Goal: Information Seeking & Learning: Learn about a topic

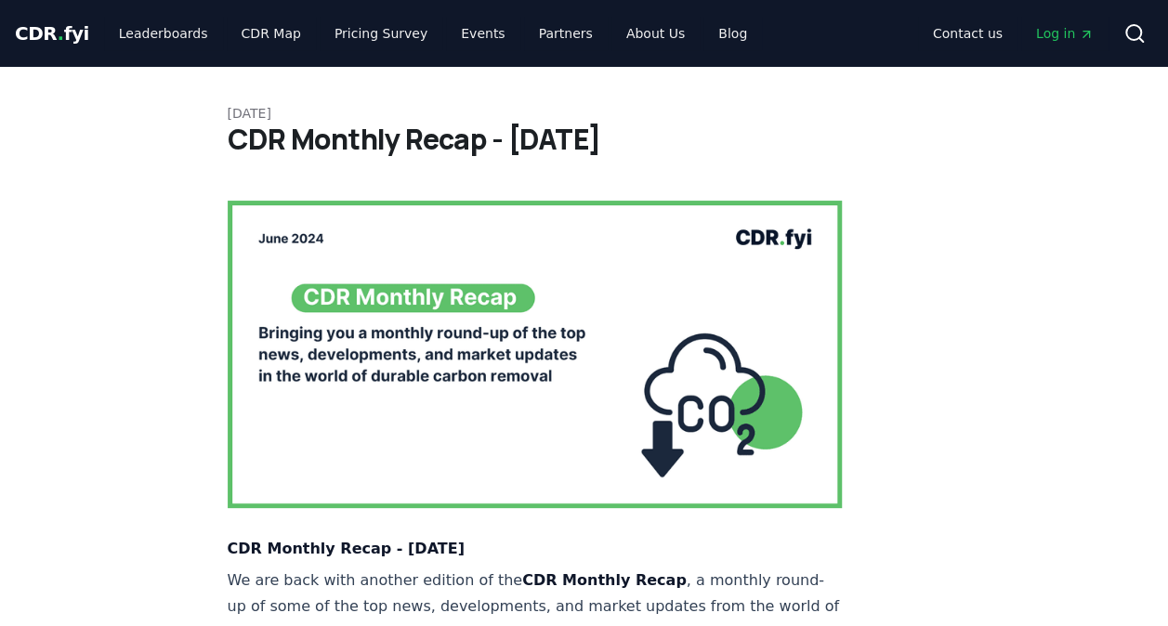
click at [186, 50] on div "CDR . fyi Leaderboards CDR Map Pricing Survey Events Partners About Us Blog Con…" at bounding box center [584, 33] width 1138 height 67
click at [170, 37] on link "Leaderboards" at bounding box center [163, 33] width 119 height 33
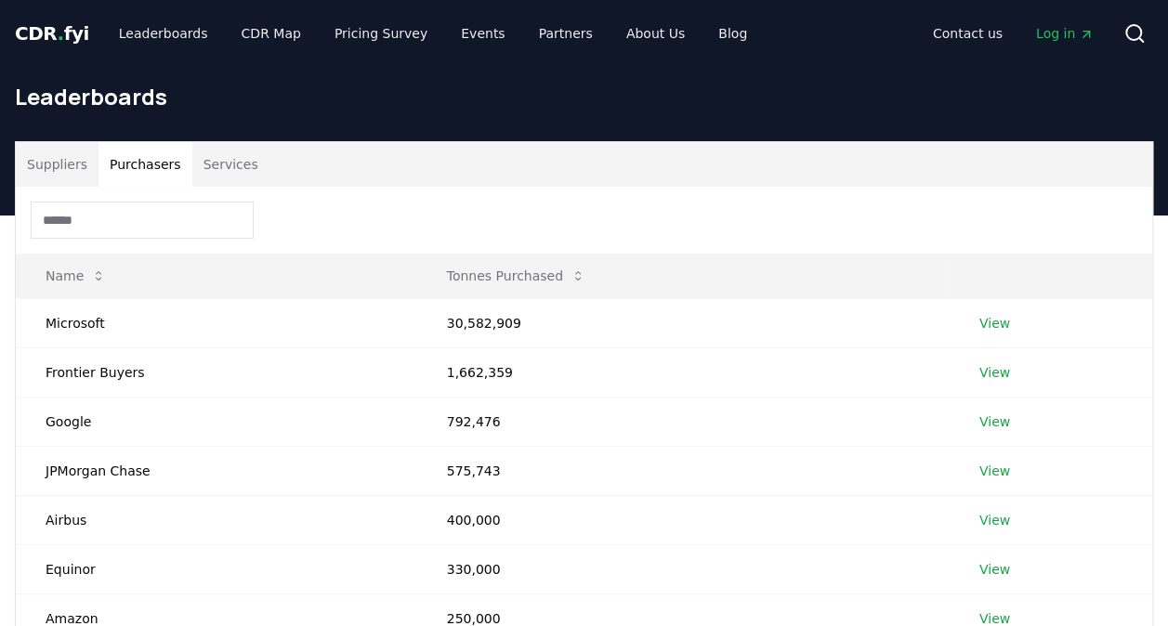
click at [146, 165] on button "Purchasers" at bounding box center [145, 164] width 94 height 45
click at [134, 208] on input at bounding box center [142, 220] width 223 height 37
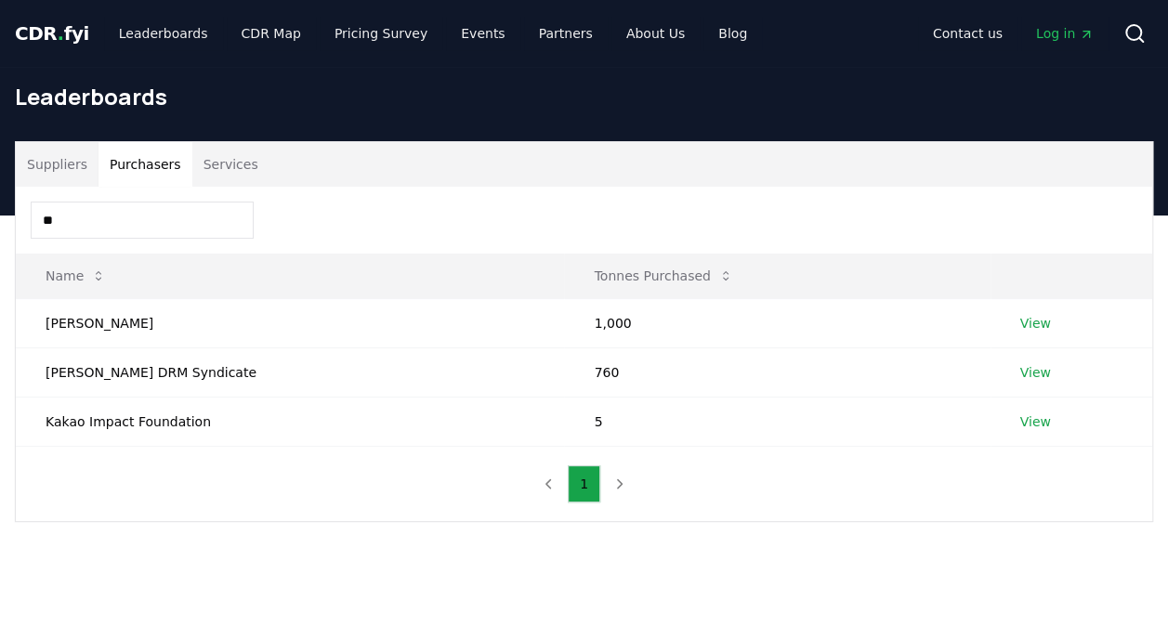
type input "*"
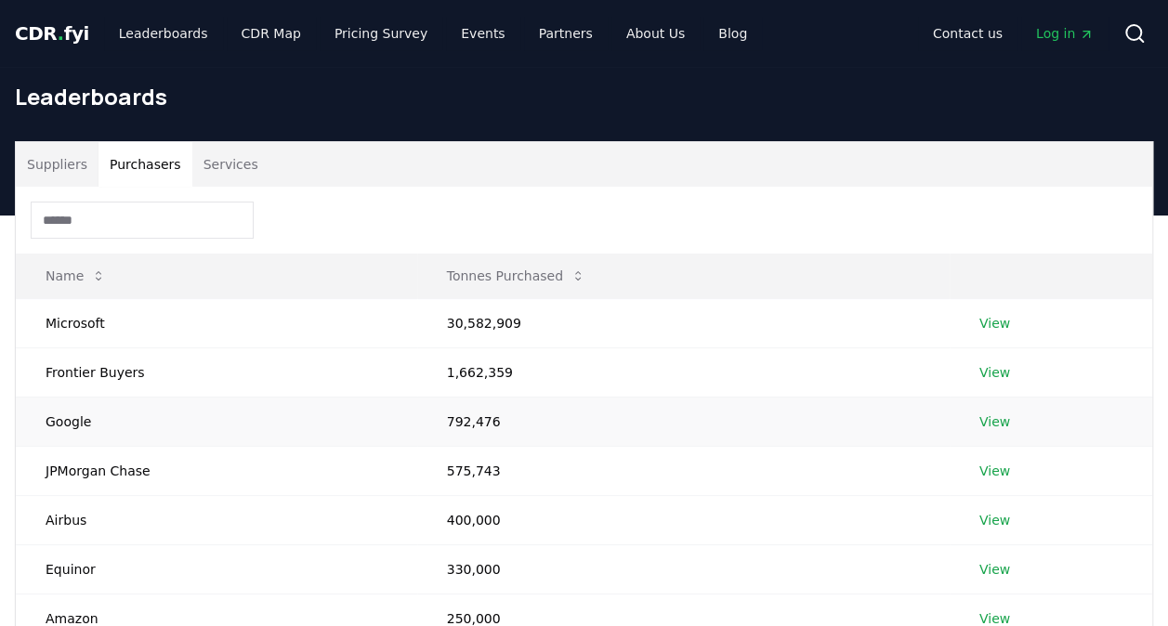
click at [992, 416] on link "View" at bounding box center [994, 421] width 31 height 19
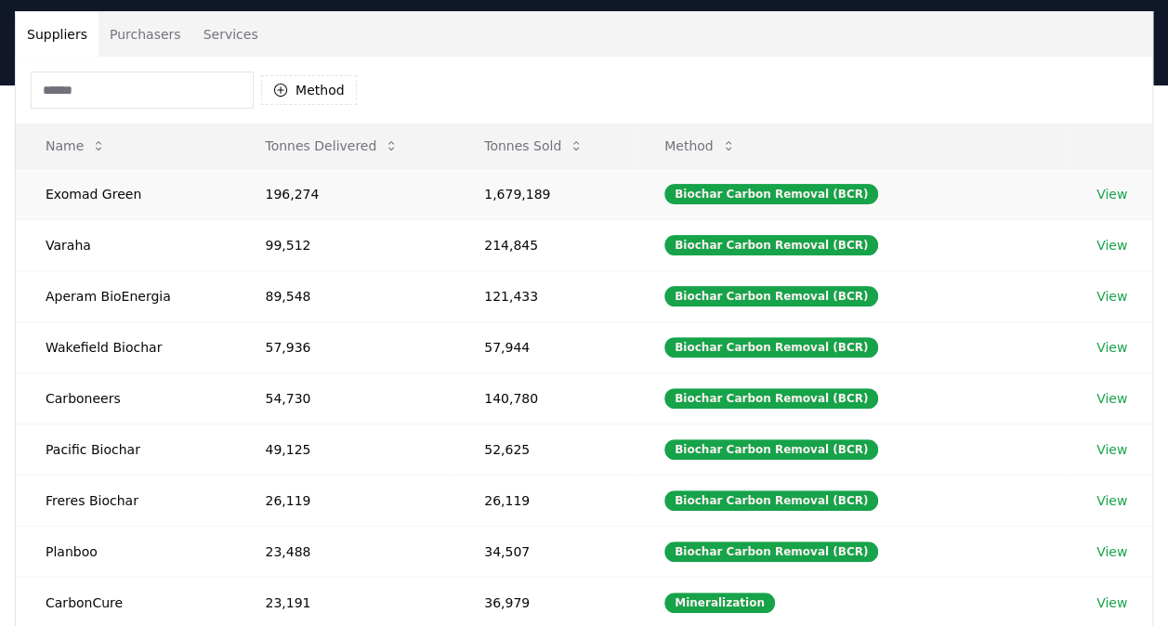
scroll to position [132, 0]
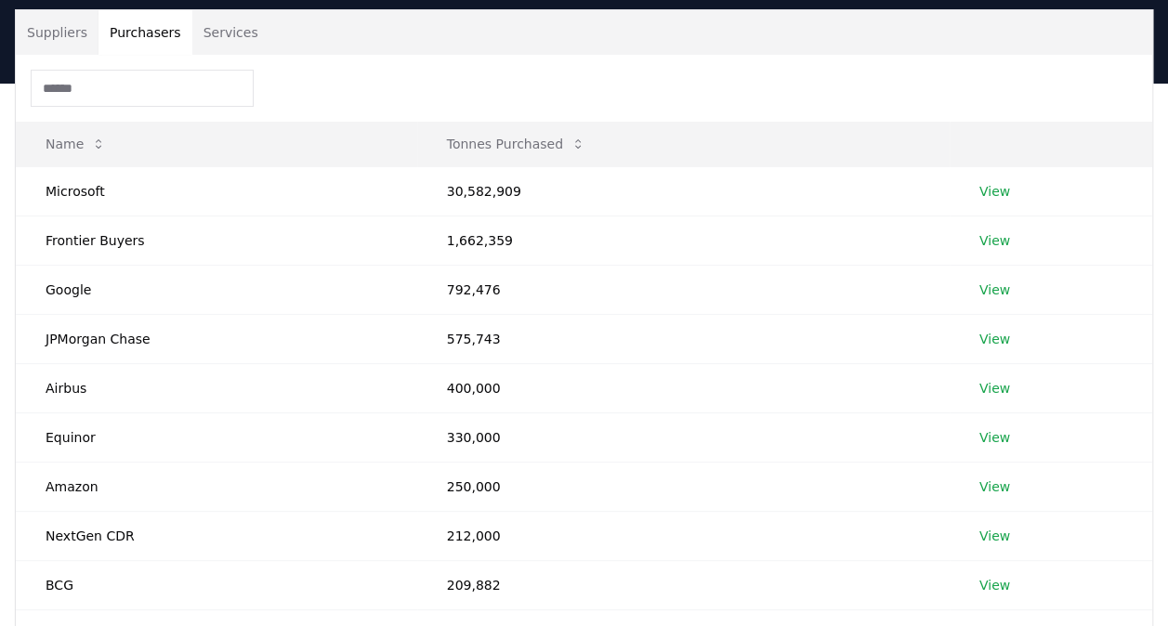
click at [128, 21] on button "Purchasers" at bounding box center [145, 32] width 94 height 45
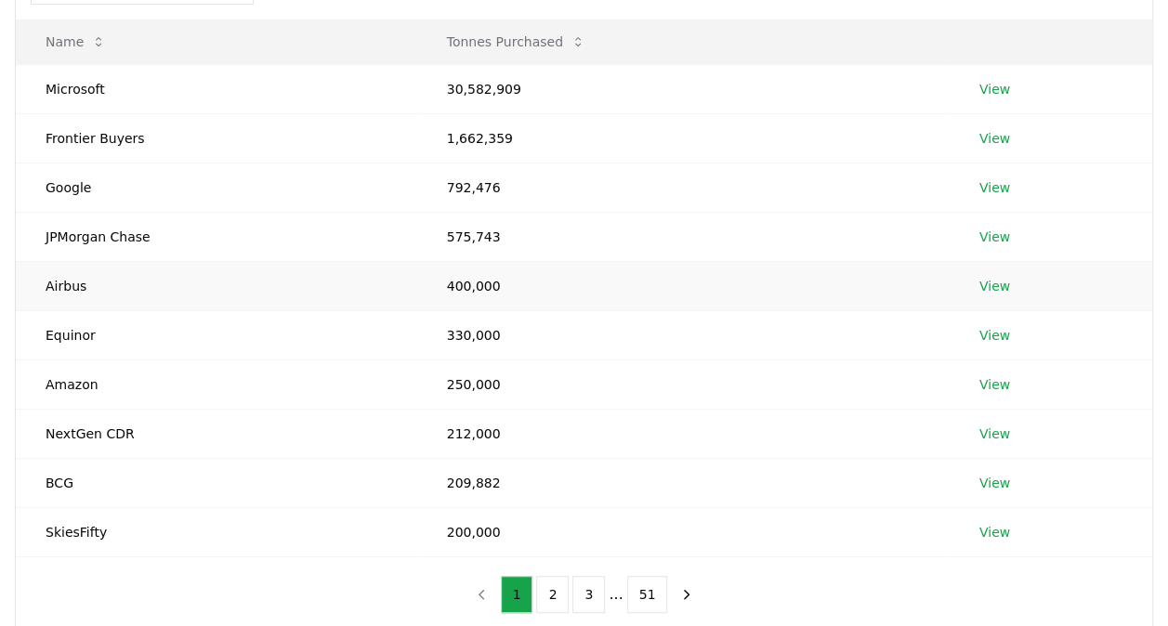
scroll to position [236, 0]
click at [999, 229] on link "View" at bounding box center [994, 235] width 31 height 19
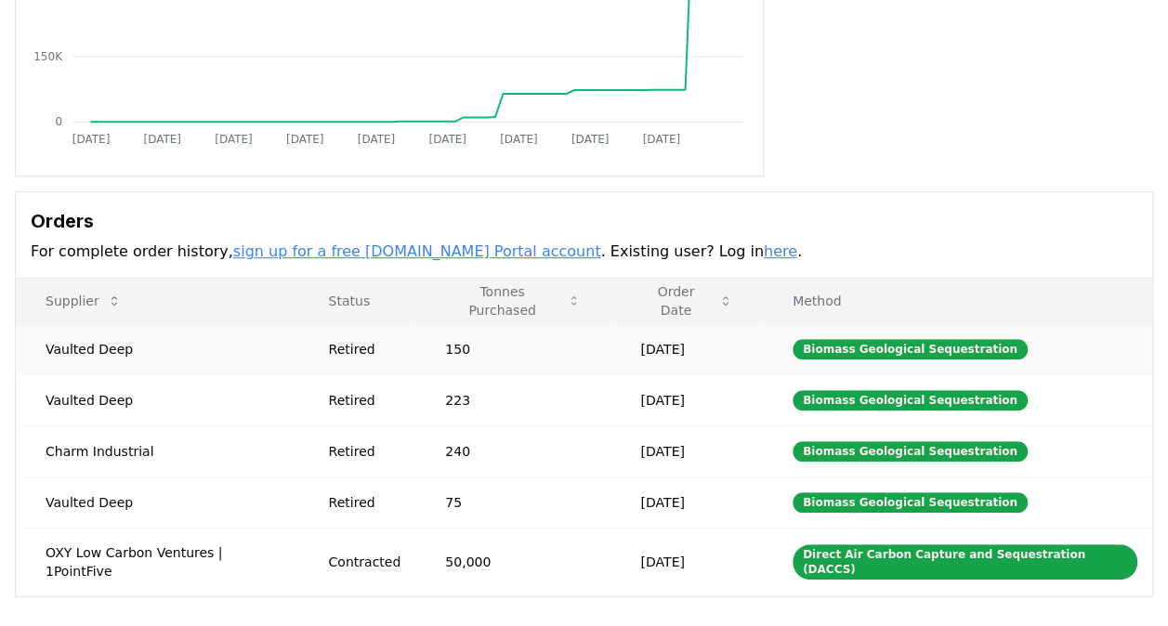
scroll to position [364, 0]
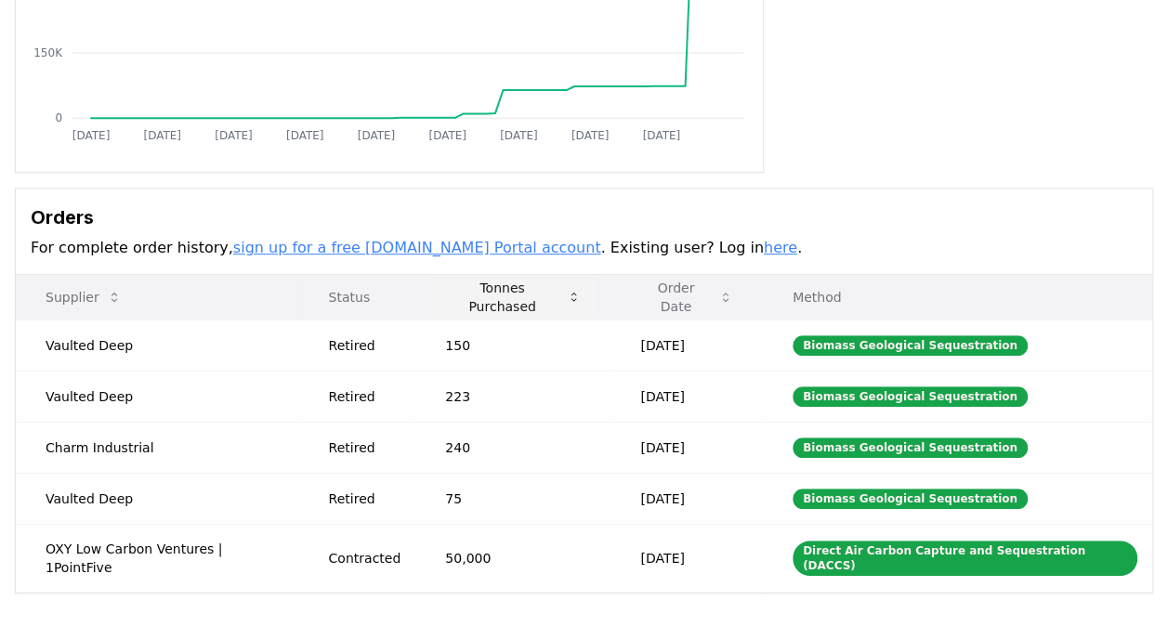
click at [502, 290] on button "Tonnes Purchased" at bounding box center [512, 297] width 165 height 37
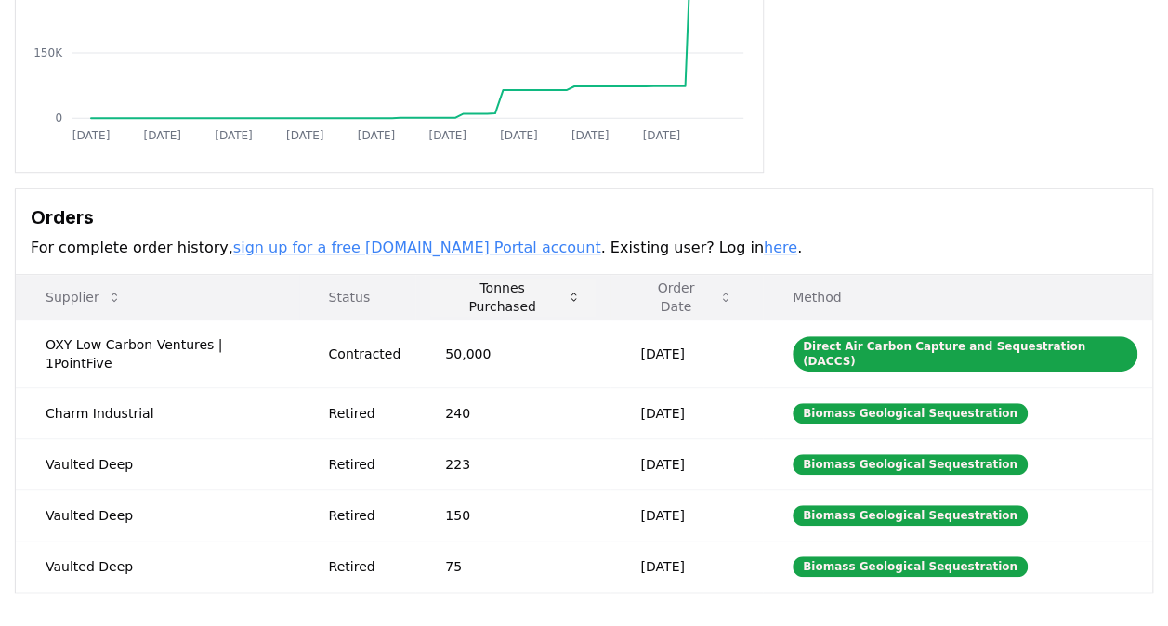
click at [502, 290] on button "Tonnes Purchased" at bounding box center [512, 297] width 165 height 37
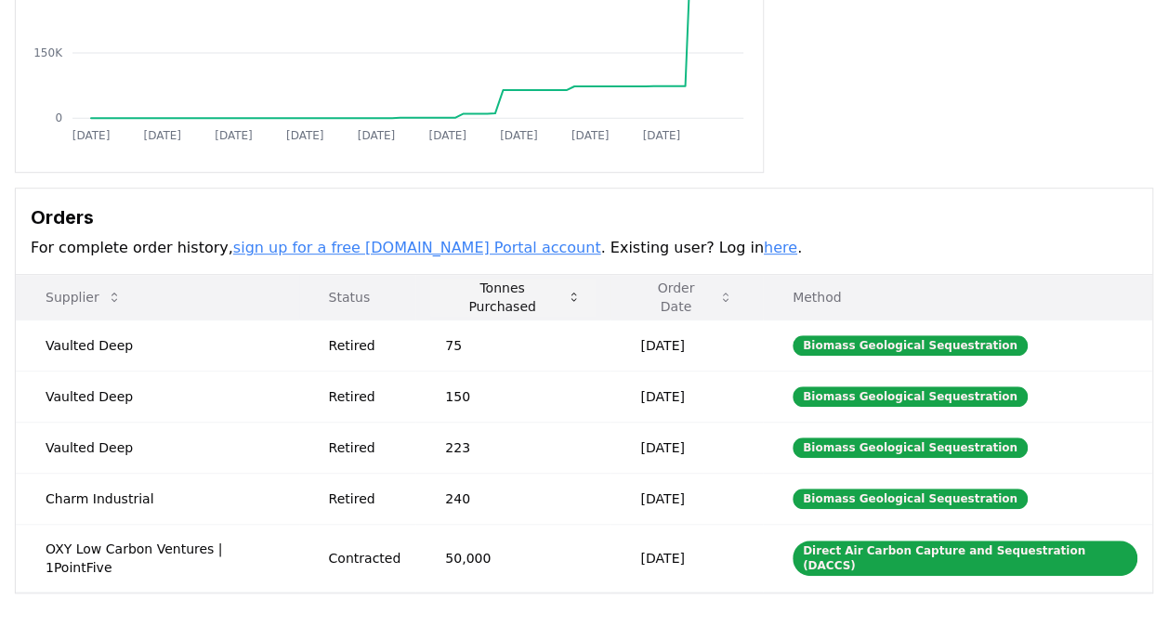
click at [502, 290] on button "Tonnes Purchased" at bounding box center [512, 297] width 165 height 37
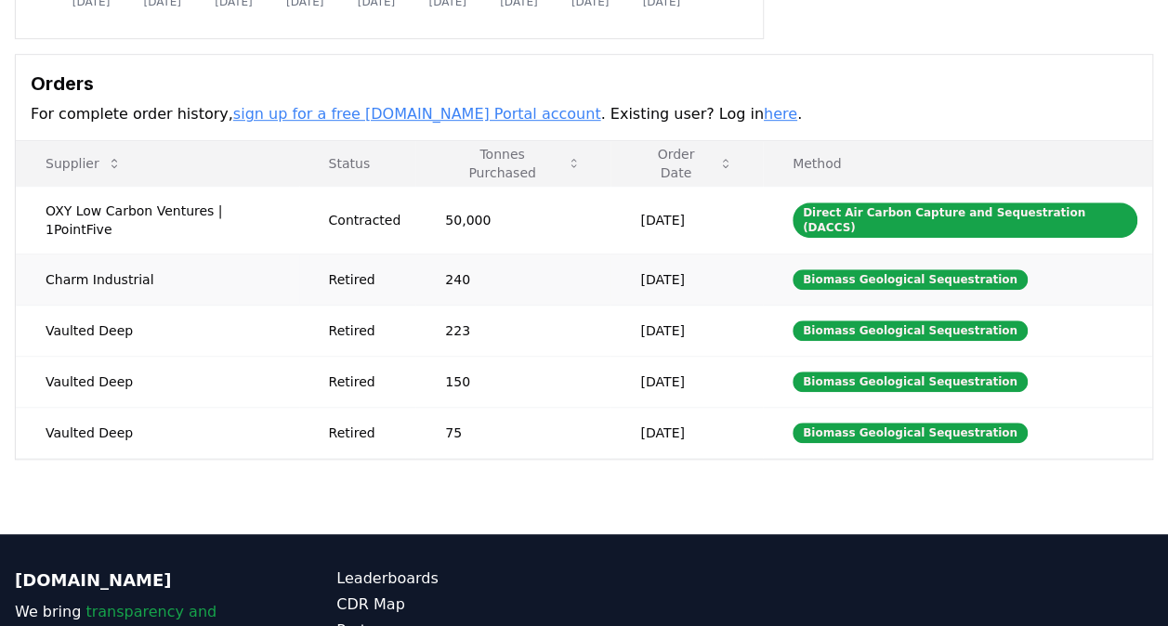
scroll to position [0, 0]
